Goal: Information Seeking & Learning: Learn about a topic

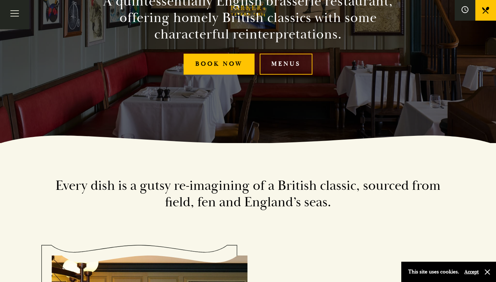
scroll to position [123, 0]
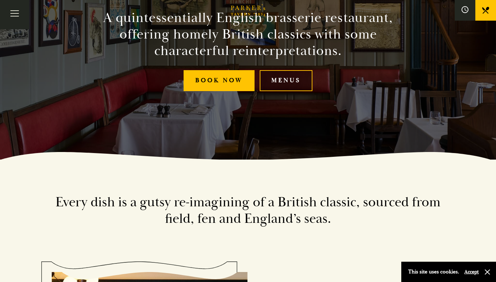
click at [298, 81] on link "Menus" at bounding box center [285, 80] width 53 height 21
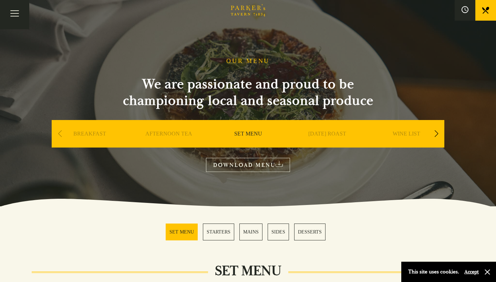
scroll to position [167, 0]
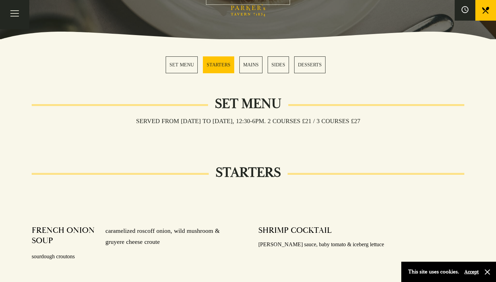
click at [183, 66] on link "SET MENU" at bounding box center [182, 64] width 32 height 17
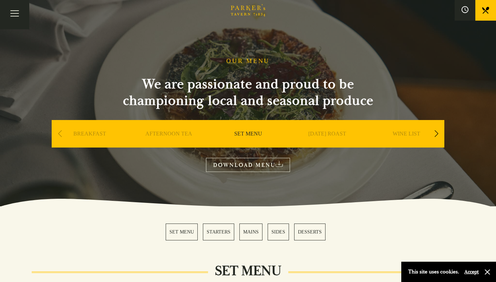
click at [438, 134] on div "Next slide" at bounding box center [435, 133] width 9 height 15
click at [437, 131] on div "Next slide" at bounding box center [435, 133] width 9 height 15
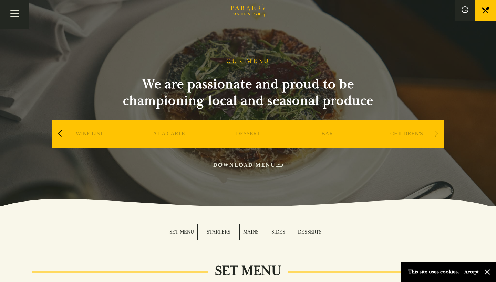
click at [433, 135] on div "Next slide" at bounding box center [435, 133] width 9 height 15
click at [90, 135] on link "WINE LIST" at bounding box center [90, 144] width 28 height 28
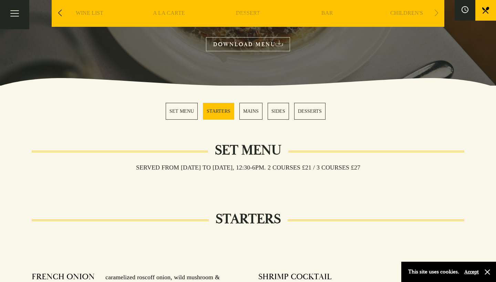
click at [253, 113] on link "MAINS" at bounding box center [250, 111] width 23 height 17
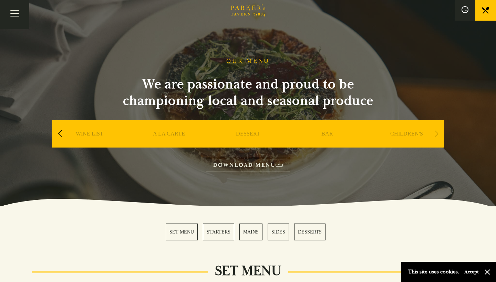
click at [57, 131] on div "Previous slide" at bounding box center [59, 133] width 9 height 15
click at [277, 164] on icon at bounding box center [278, 164] width 7 height 6
click at [59, 132] on div "Previous slide" at bounding box center [59, 133] width 9 height 15
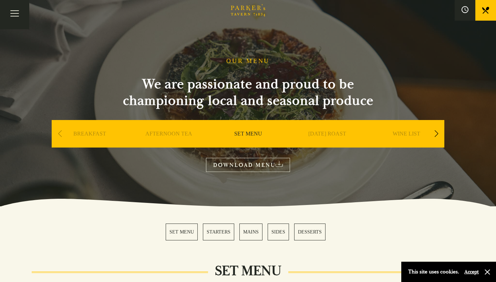
click at [59, 132] on div "Previous slide" at bounding box center [59, 133] width 9 height 15
click at [436, 130] on div "Next slide" at bounding box center [435, 133] width 9 height 15
click at [326, 131] on link "A LA CARTE" at bounding box center [327, 144] width 32 height 28
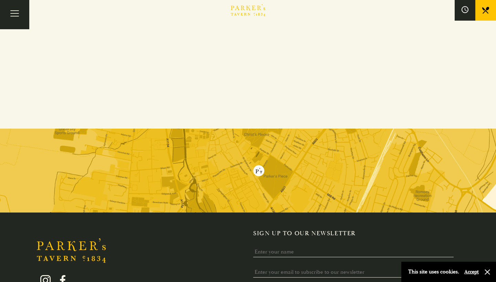
scroll to position [41, 0]
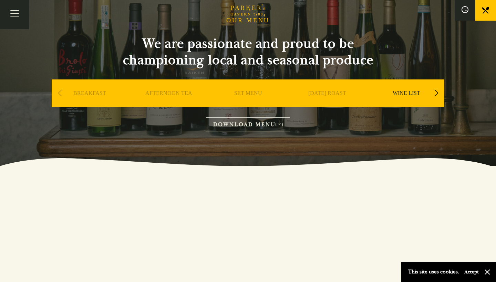
click at [61, 92] on div "Previous slide" at bounding box center [59, 93] width 9 height 15
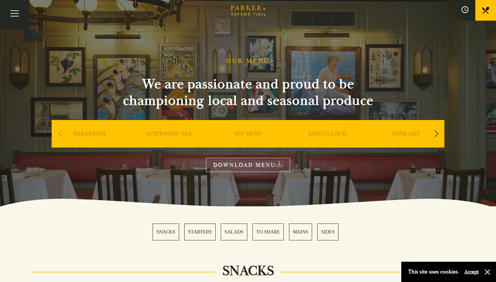
click at [433, 135] on div "Next slide" at bounding box center [435, 133] width 9 height 15
click at [402, 127] on div "DESSERT" at bounding box center [406, 144] width 76 height 48
click at [402, 132] on link "DESSERT" at bounding box center [406, 144] width 24 height 28
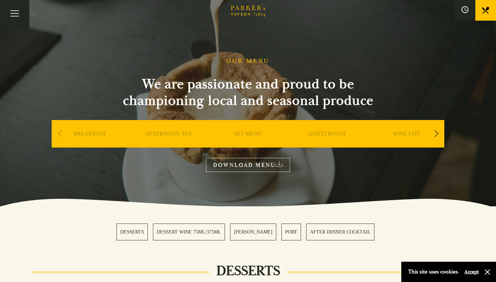
click at [403, 130] on div "WINE LIST" at bounding box center [406, 144] width 76 height 48
click at [400, 135] on link "WINE LIST" at bounding box center [406, 144] width 28 height 28
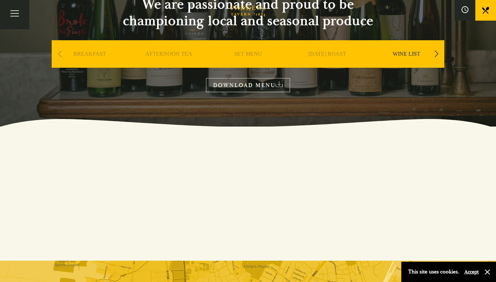
scroll to position [29, 0]
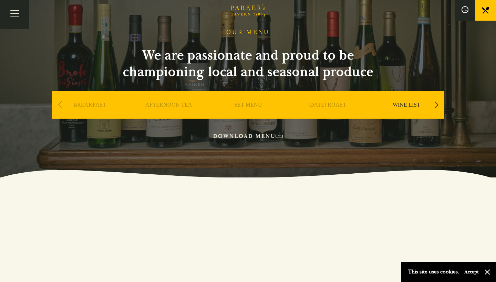
click at [272, 132] on link "DOWNLOAD MENU" at bounding box center [248, 136] width 84 height 14
